Goal: Navigation & Orientation: Go to known website

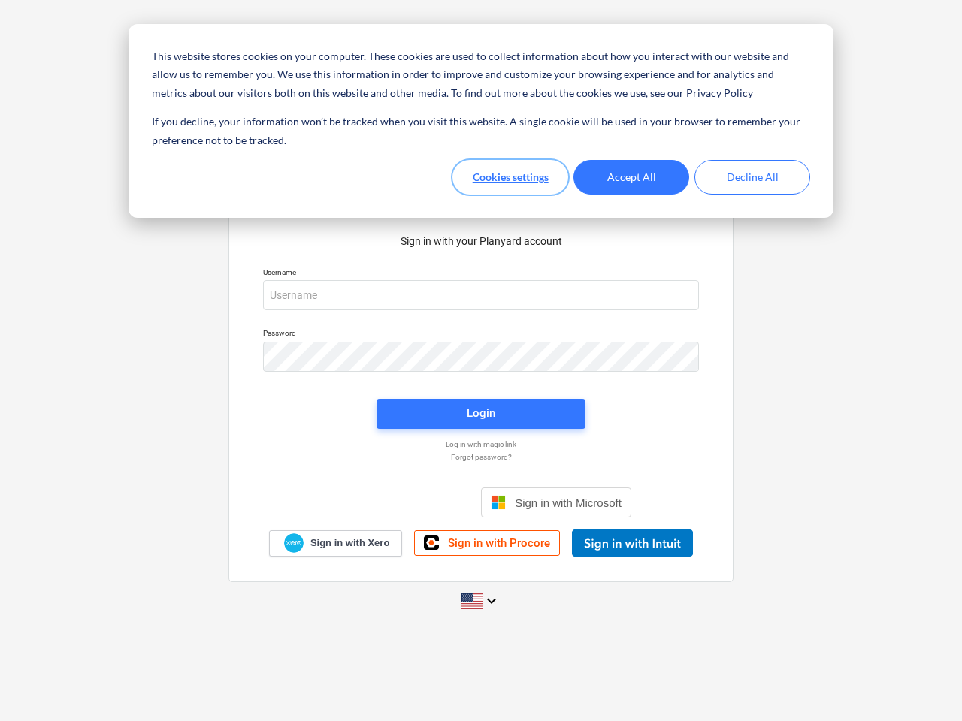
click at [510, 177] on button "Cookies settings" at bounding box center [510, 177] width 116 height 35
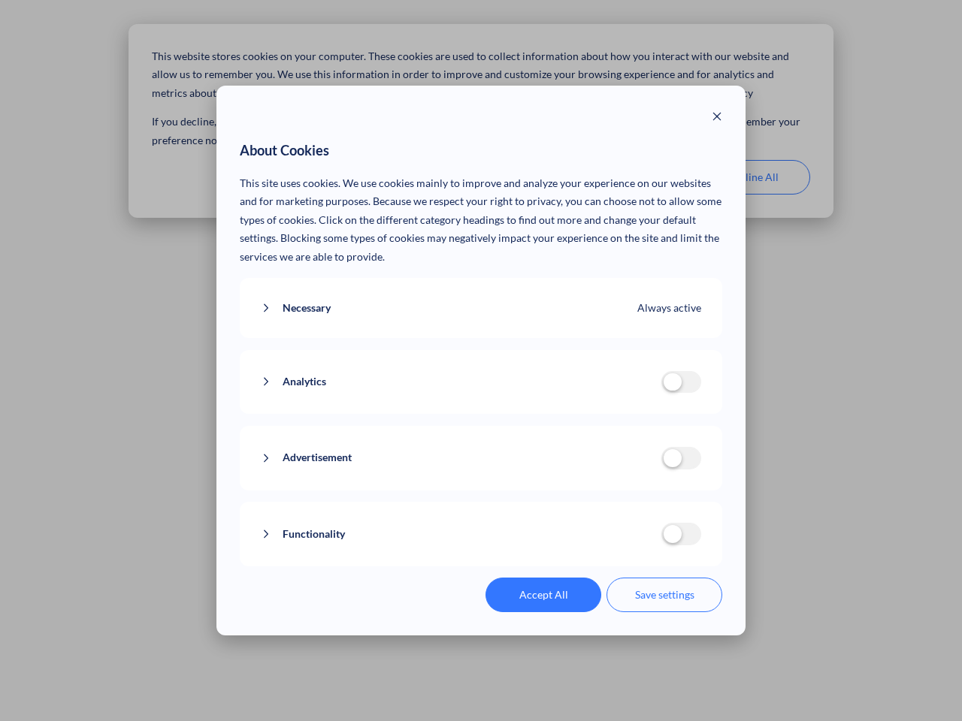
click at [631, 177] on p "This site uses cookies. We use cookies mainly to improve and analyze your exper…" at bounding box center [481, 220] width 483 height 92
click at [752, 177] on div "About Cookies This site uses cookies. We use cookies mainly to improve and anal…" at bounding box center [481, 360] width 962 height 721
click at [481, 295] on div "Necessary Always active These cookies are necessary for the website to function…" at bounding box center [481, 308] width 483 height 61
click at [481, 357] on div "Analytics analytics cookies disallowed These cookies help us to understand how …" at bounding box center [481, 382] width 483 height 65
click at [481, 414] on div "Analytics analytics cookies disallowed These cookies help us to understand how …" at bounding box center [481, 382] width 483 height 65
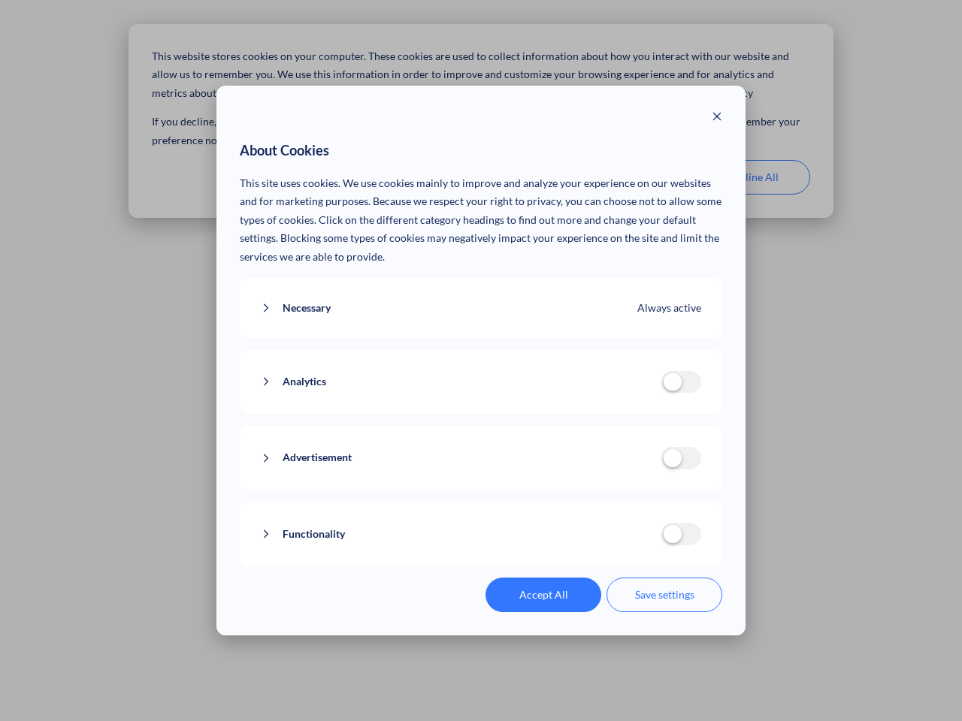
click at [556, 503] on div "Functionality functionality cookies disallowed We use a set of cookies that are…" at bounding box center [481, 534] width 483 height 65
click at [632, 543] on button "Functionality" at bounding box center [461, 534] width 401 height 19
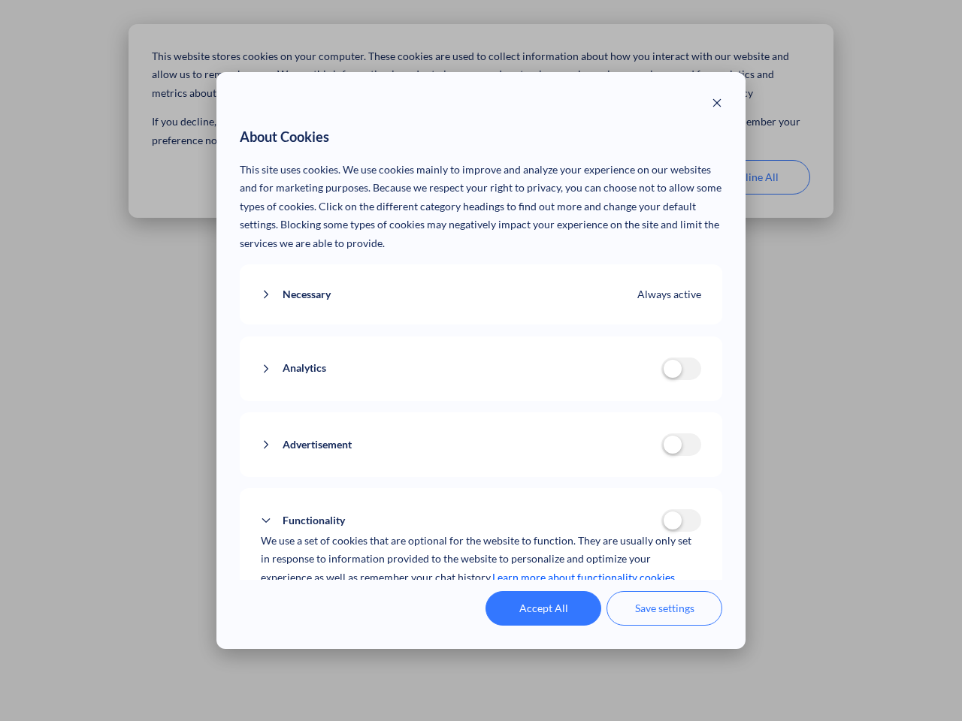
click at [481, 601] on div "Accept All Save settings" at bounding box center [481, 608] width 483 height 35
